Goal: Information Seeking & Learning: Learn about a topic

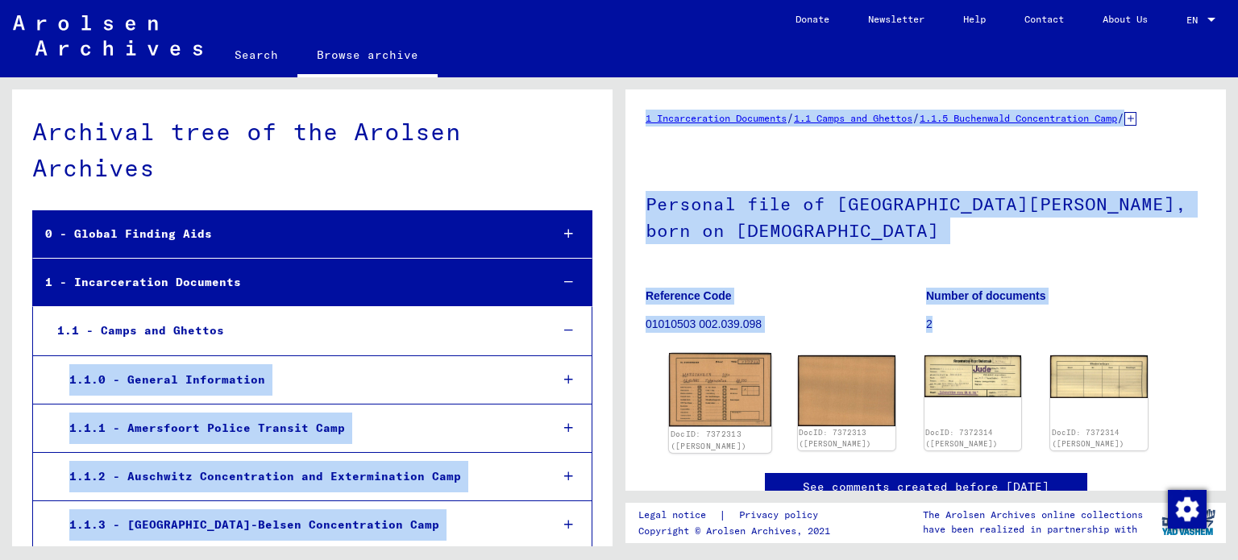
drag, startPoint x: 0, startPoint y: 0, endPoint x: 705, endPoint y: 431, distance: 826.1
click at [705, 77] on div "Archival tree of the Arolsen Archives 0 - Global Finding Aids 1 - Incarceration…" at bounding box center [619, 77] width 1238 height 0
click at [705, 426] on img at bounding box center [720, 389] width 102 height 73
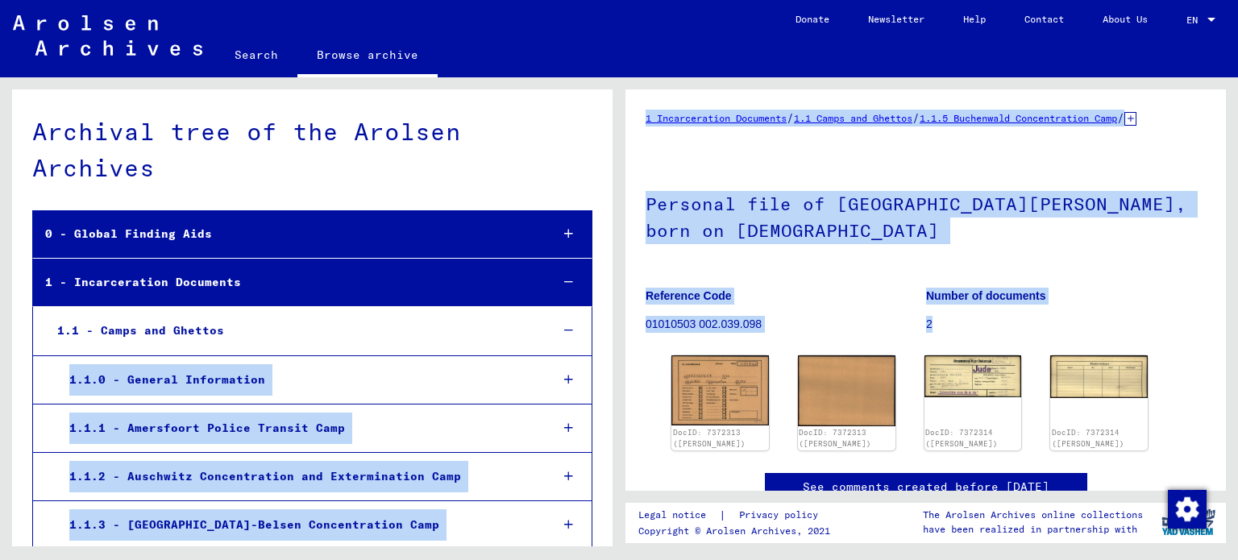
click at [826, 315] on figure "Reference Code 01010503 002.039.098" at bounding box center [786, 313] width 280 height 73
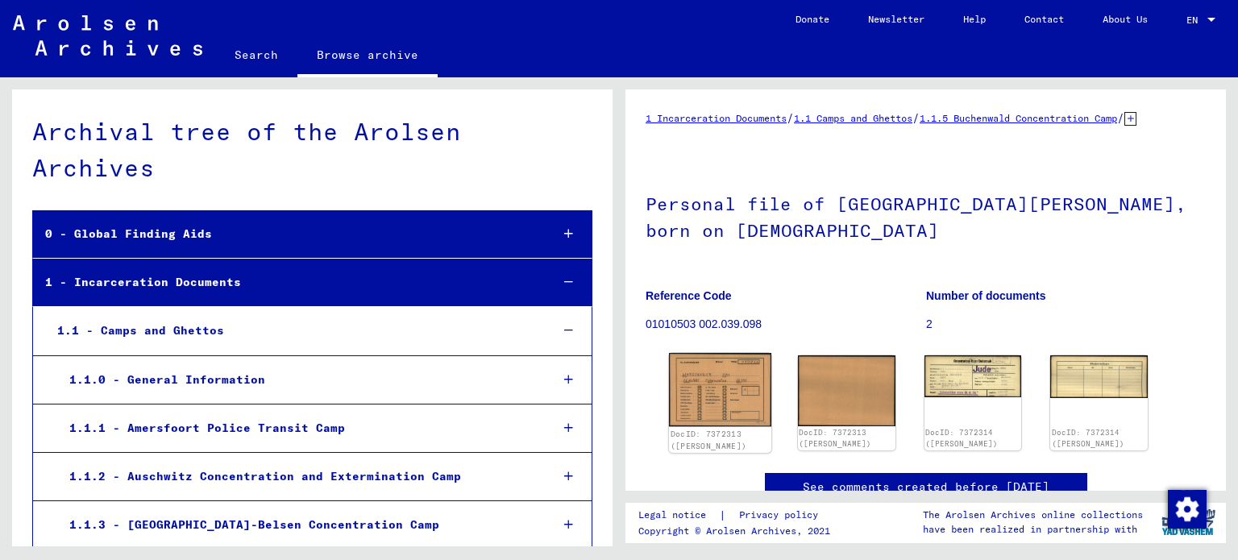
click at [710, 416] on img at bounding box center [720, 389] width 102 height 73
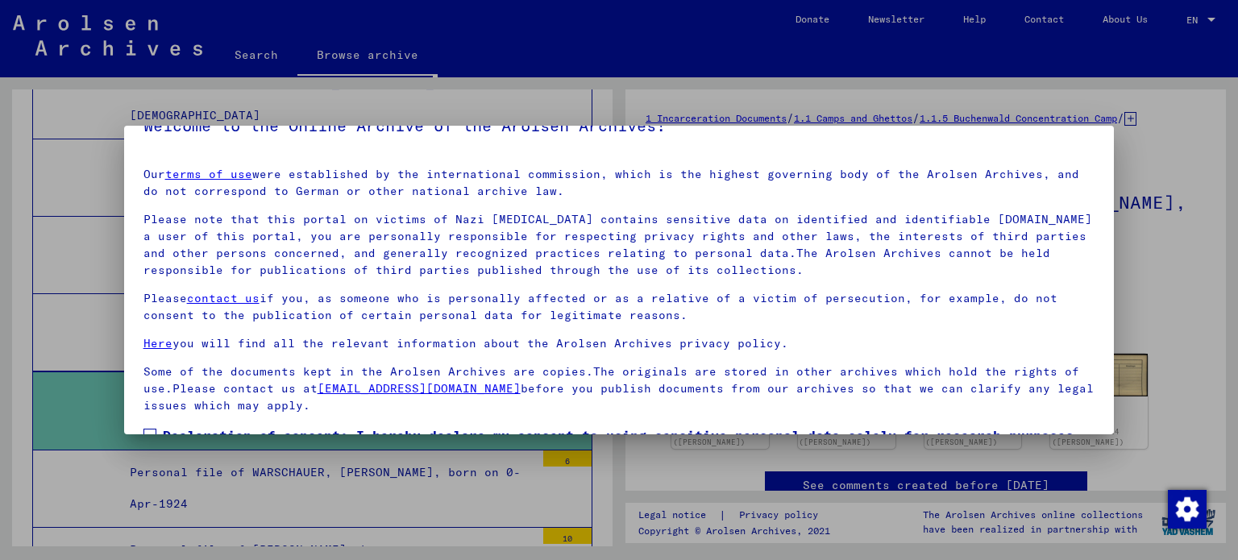
scroll to position [136, 0]
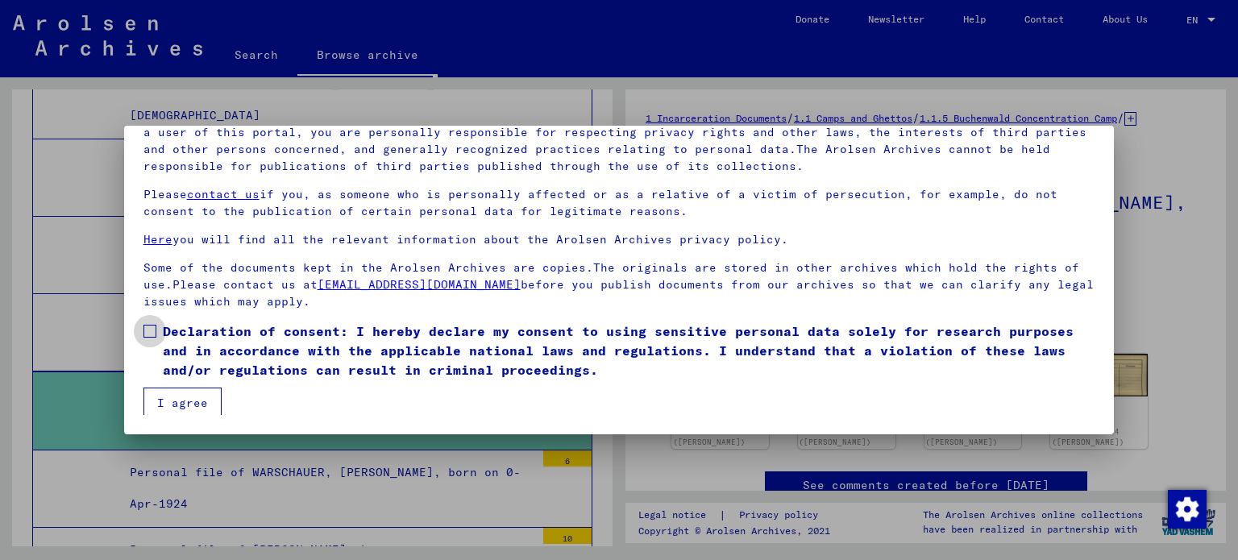
click at [152, 326] on span at bounding box center [149, 331] width 13 height 13
click at [174, 400] on button "I agree" at bounding box center [182, 403] width 78 height 31
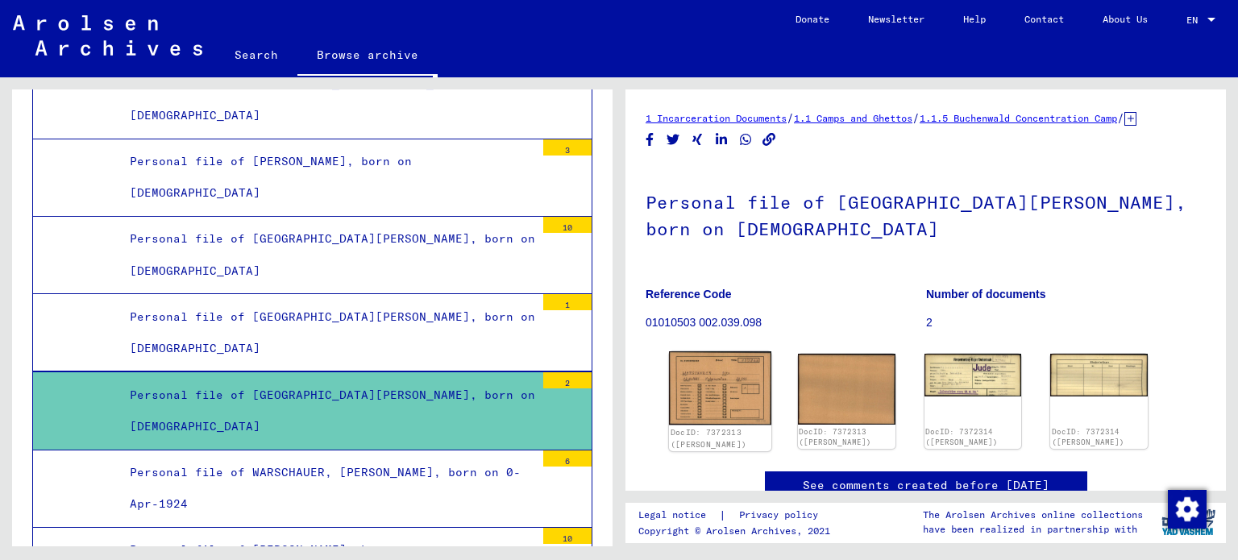
click at [709, 418] on img at bounding box center [720, 387] width 102 height 73
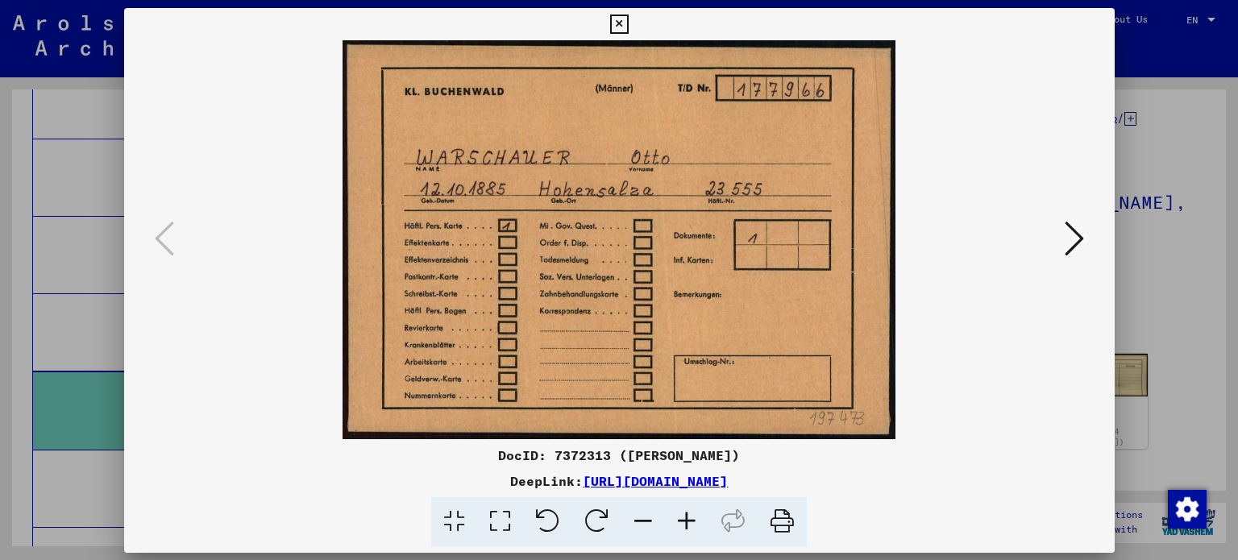
click at [709, 472] on div "DeepLink: [URL][DOMAIN_NAME]" at bounding box center [619, 481] width 991 height 19
click at [1070, 235] on icon at bounding box center [1073, 238] width 19 height 39
